Goal: Check status: Check status

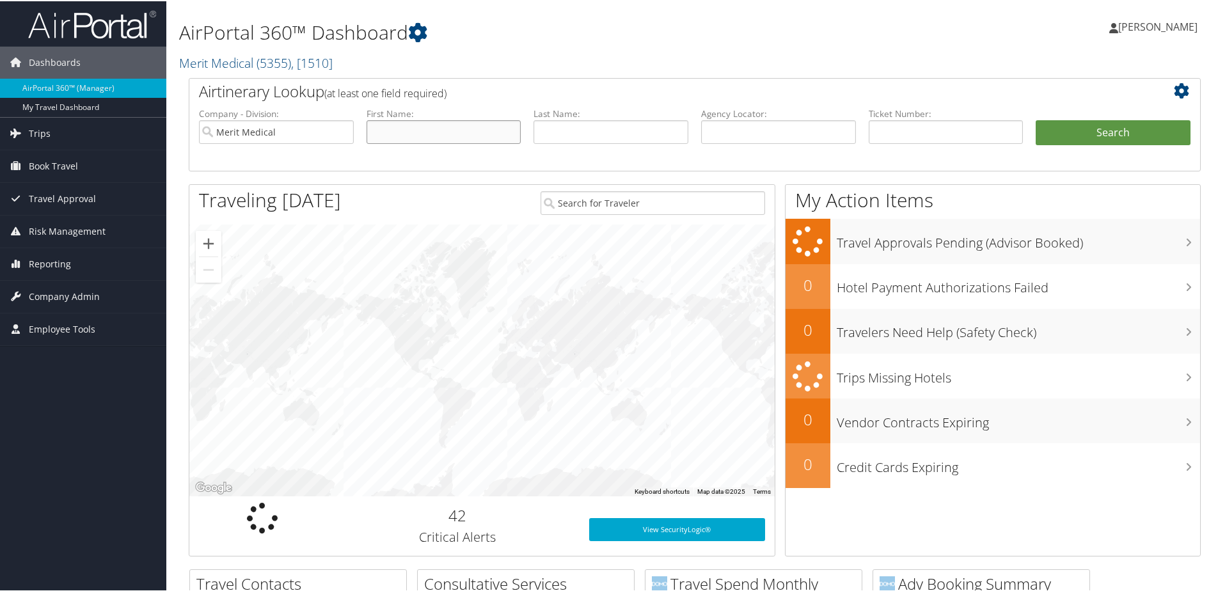
click at [419, 136] on input "text" at bounding box center [444, 131] width 155 height 24
type input "[PERSON_NAME]"
type input "Fredde"
click at [1036, 119] on button "Search" at bounding box center [1113, 132] width 155 height 26
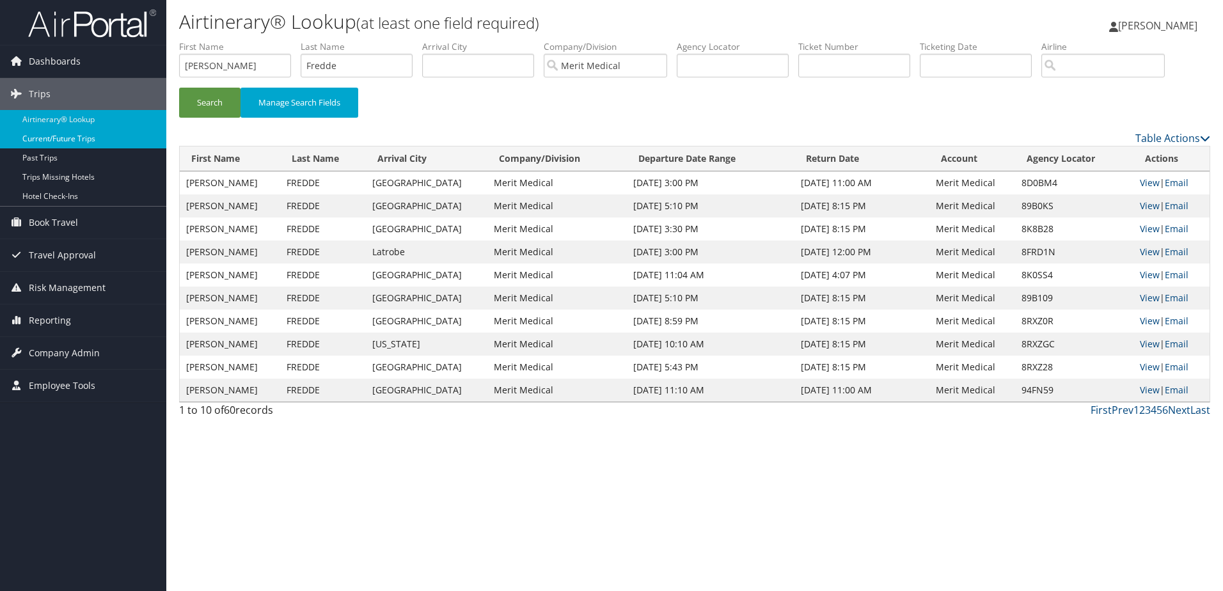
click at [91, 143] on link "Current/Future Trips" at bounding box center [83, 138] width 166 height 19
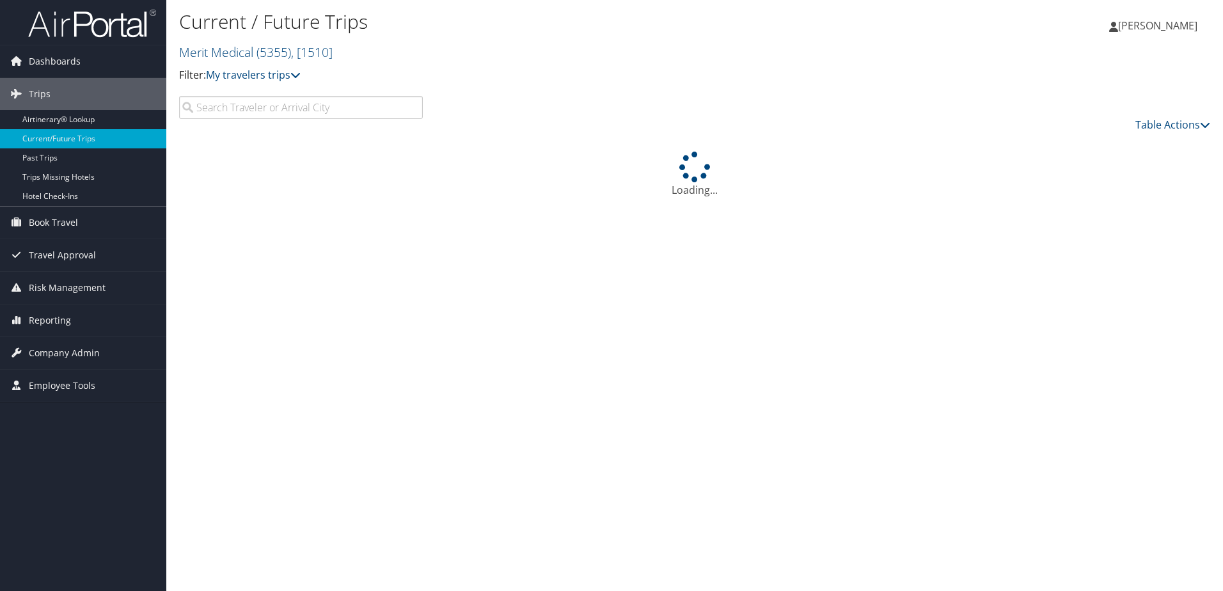
click at [360, 110] on input "search" at bounding box center [301, 107] width 244 height 23
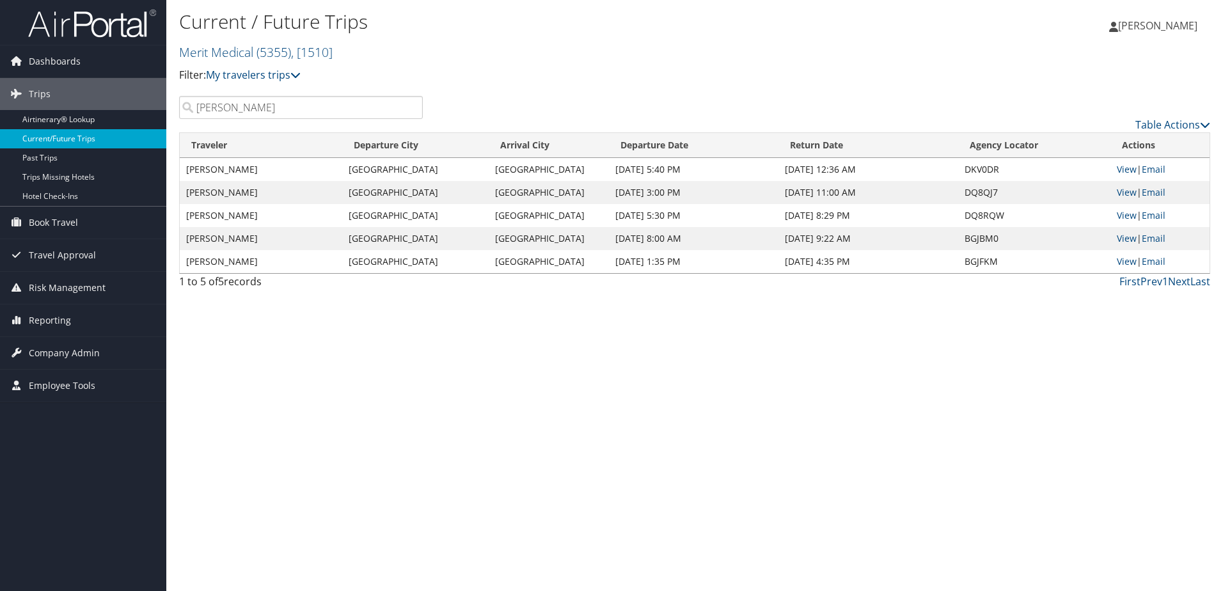
type input "Gregory Fredde"
click at [1123, 168] on link "View" at bounding box center [1127, 169] width 20 height 12
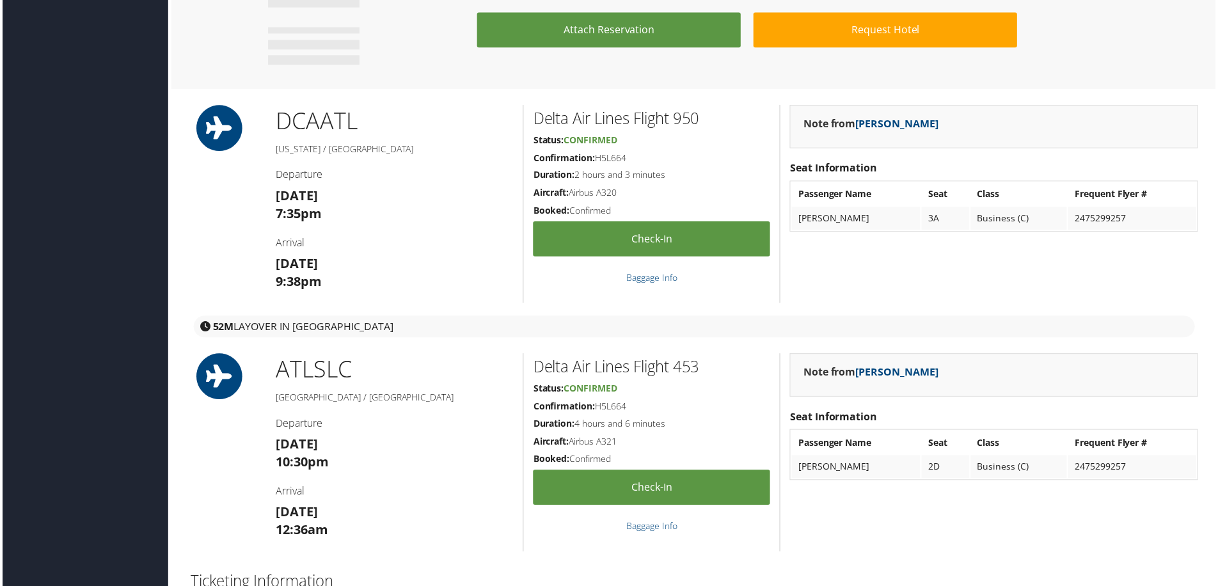
scroll to position [1535, 0]
